Goal: Task Accomplishment & Management: Manage account settings

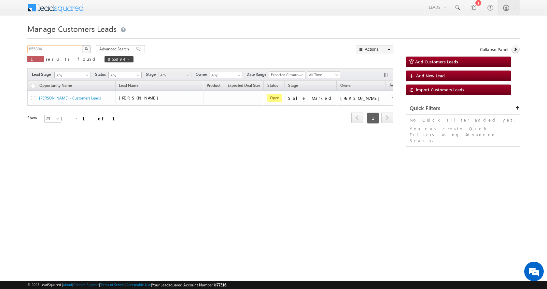
click at [37, 48] on input "855894" at bounding box center [55, 49] width 56 height 8
paste input "46962"
type input "846962"
click at [82, 45] on button "button" at bounding box center [86, 49] width 8 height 8
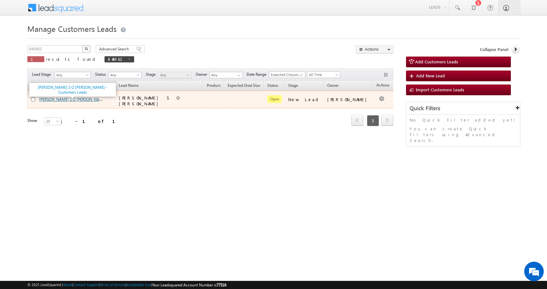
click at [78, 100] on link "[PERSON_NAME] S O [PERSON_NAME] - Customers Leads" at bounding box center [88, 99] width 99 height 6
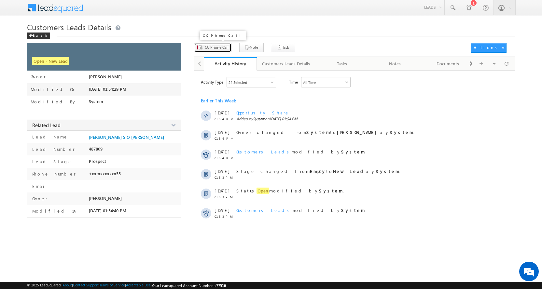
click at [228, 47] on span "CC Phone Call" at bounding box center [217, 48] width 24 height 6
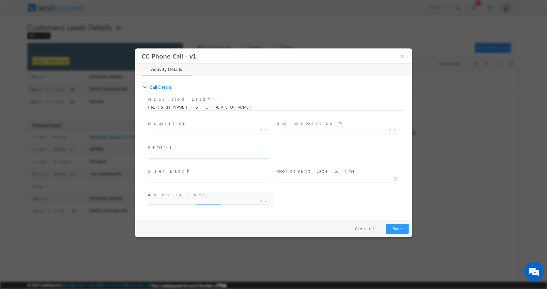
click at [176, 151] on div "Remarks *" at bounding box center [211, 151] width 126 height 15
select select "[PERSON_NAME][EMAIL_ADDRESS][DOMAIN_NAME]"
click at [179, 158] on span at bounding box center [208, 161] width 120 height 7
click at [181, 156] on input "text" at bounding box center [208, 155] width 120 height 7
paste input "VIJAY KUMAR S O RAMRAJ-7897100655-P+C-LOAN-15 L-PV-21-REG-AGE-40-JOB-50 K-EMI-1…"
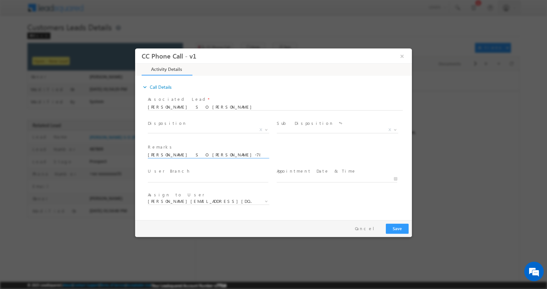
scroll to position [0, 156]
type input "VIJAY KUMAR S O RAMRAJ-7897100655-P+C-LOAN-15 L-PV-21-REG-AGE-40-JOB-50 K-EMI-1…"
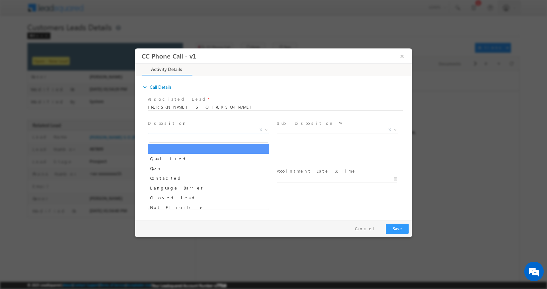
click at [268, 130] on b at bounding box center [266, 129] width 4 height 2
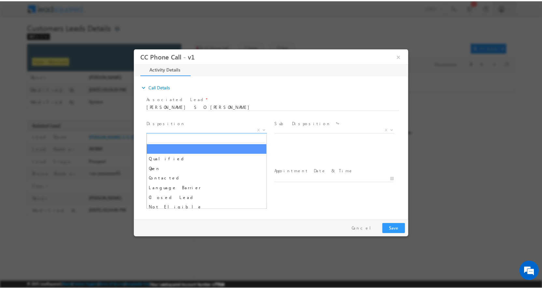
scroll to position [0, 0]
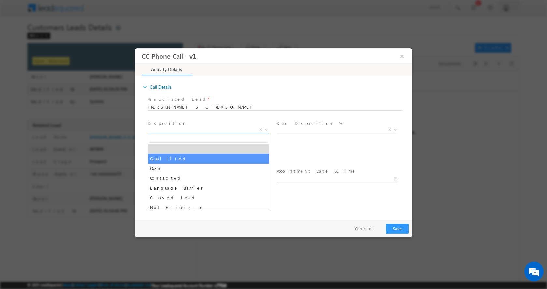
select select "Qualified"
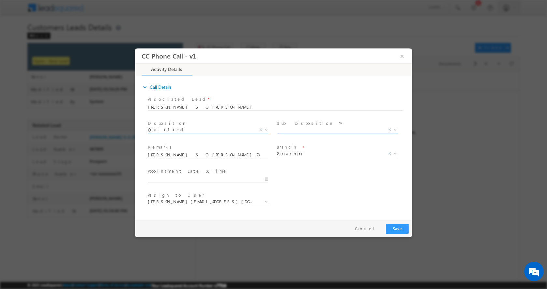
click at [396, 130] on span at bounding box center [394, 129] width 7 height 8
select select "Sale Marked"
click at [266, 179] on input "09/12/2025 12:05 PM" at bounding box center [208, 179] width 120 height 7
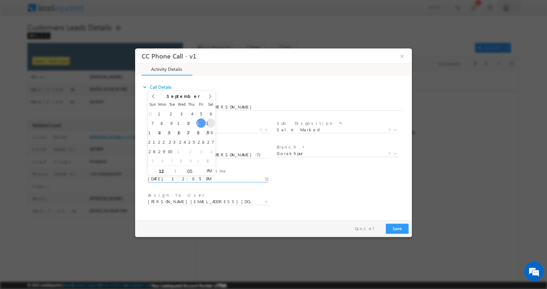
type input "09/13/2025 12:05 PM"
click at [397, 228] on button "Save" at bounding box center [397, 229] width 23 height 10
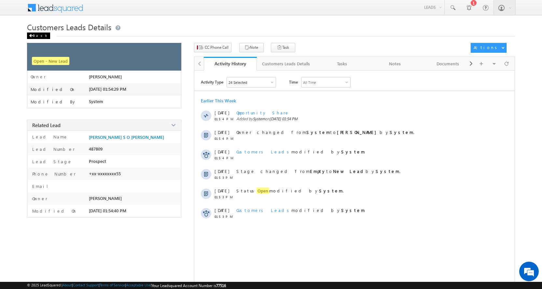
click at [34, 36] on div "Back" at bounding box center [38, 36] width 23 height 7
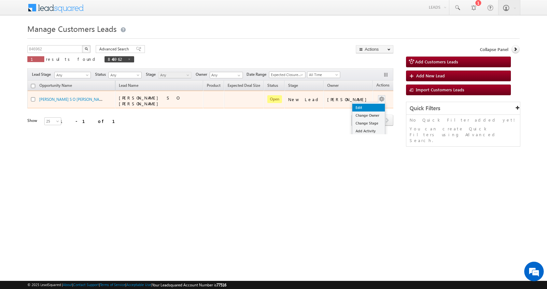
click at [364, 104] on link "Edit" at bounding box center [368, 108] width 33 height 8
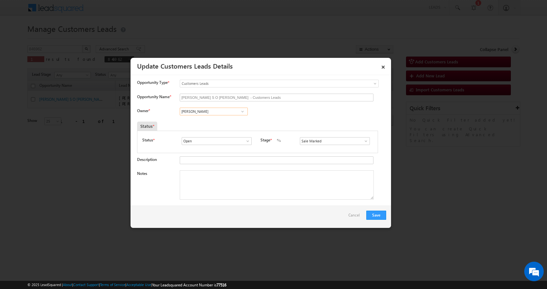
click at [197, 109] on input "Devesh Srivastav" at bounding box center [214, 112] width 68 height 8
paste input "Suryakant Tripathi"
click at [216, 123] on span "suryakant.tripathi@sgrlimited.in" at bounding box center [211, 124] width 59 height 5
type input "Suryakant Tripathi"
click at [198, 198] on textarea "Notes" at bounding box center [277, 185] width 194 height 29
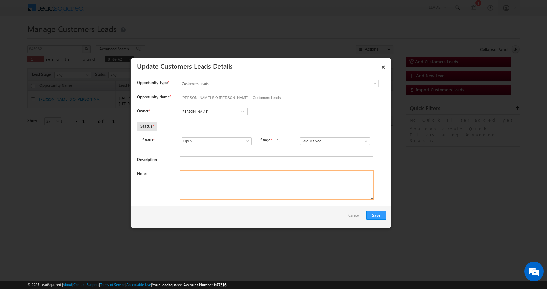
paste textarea "VIJAY KUMAR S O RAMRAJ-7897100655-P+C-LOAN-15 L-PV-21-REG-AGE-40-JOB-50 K-EMI-1…"
type textarea "VIJAY KUMAR S O RAMRAJ-7897100655-P+C-LOAN-15 L-PV-21-REG-AGE-40-JOB-50 K-EMI-1…"
click at [379, 215] on button "Save" at bounding box center [376, 215] width 20 height 9
